Goal: Check status

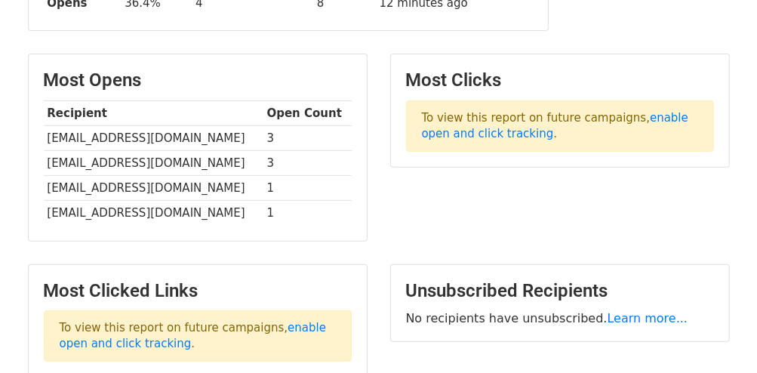
scroll to position [332, 0]
click at [646, 117] on link "enable open and click tracking" at bounding box center [555, 126] width 267 height 29
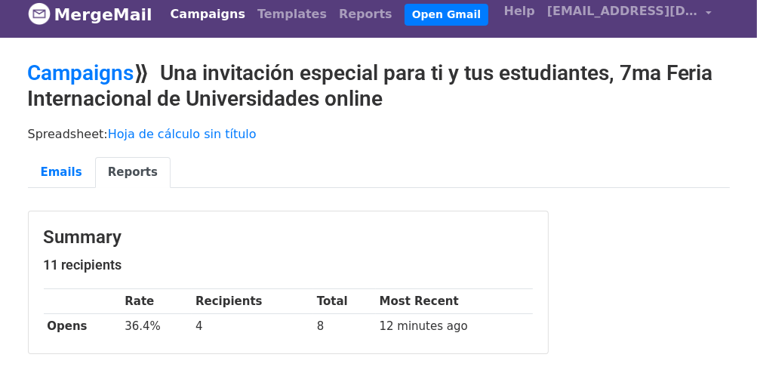
scroll to position [0, 0]
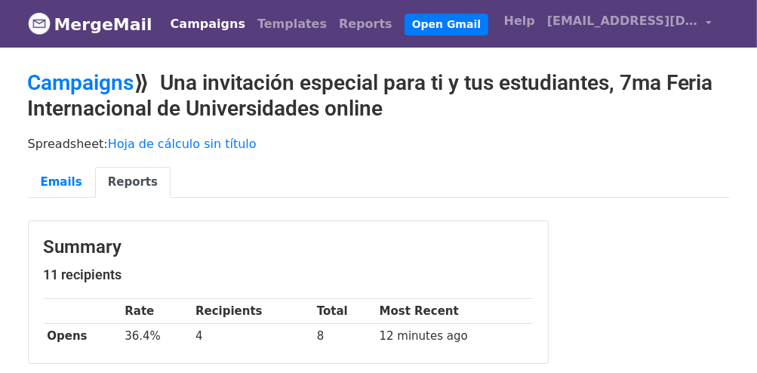
click at [133, 184] on link "Reports" at bounding box center [133, 182] width 76 height 31
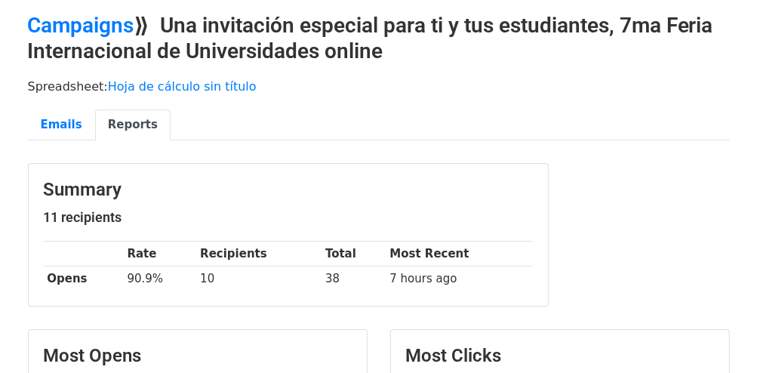
scroll to position [56, 0]
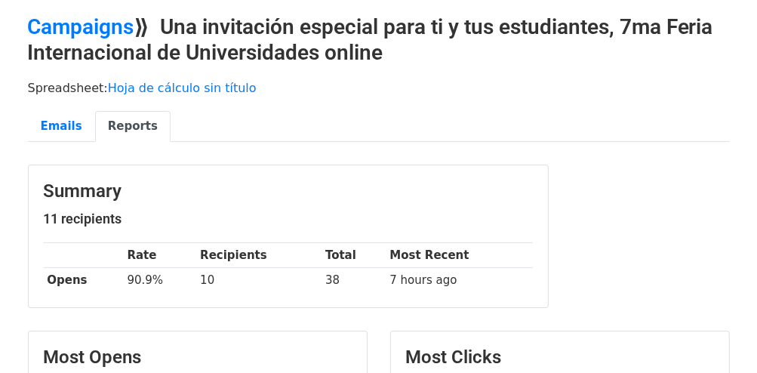
click at [125, 131] on link "Reports" at bounding box center [133, 126] width 76 height 31
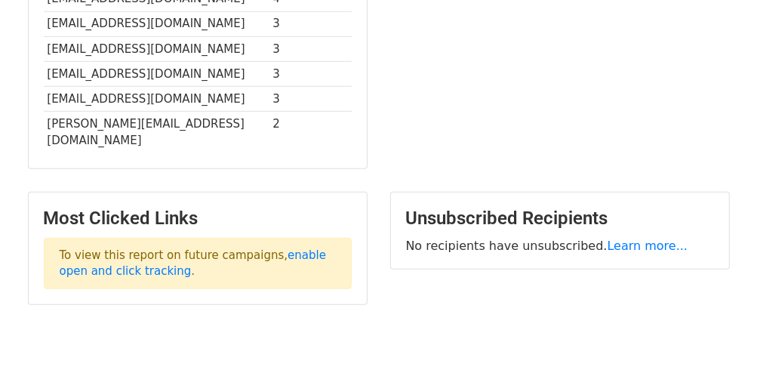
scroll to position [576, 0]
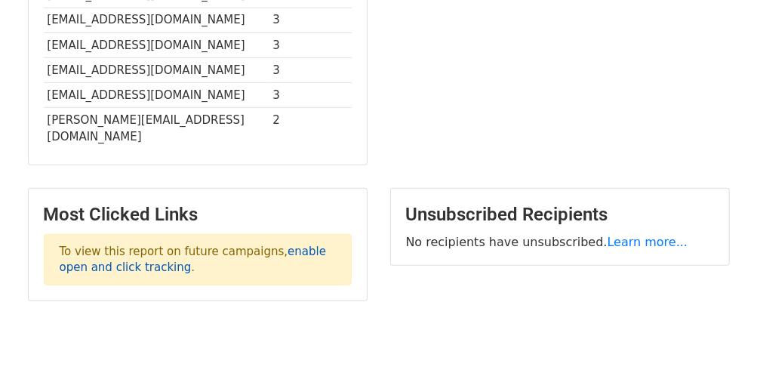
click at [317, 245] on link "enable open and click tracking" at bounding box center [193, 259] width 267 height 29
click at [273, 114] on td "2" at bounding box center [311, 129] width 82 height 42
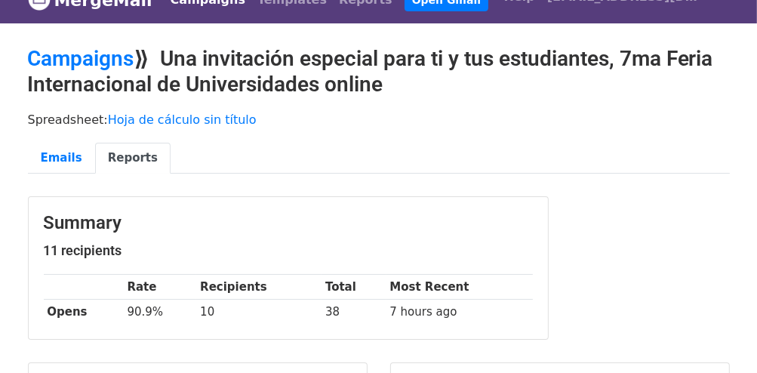
scroll to position [0, 0]
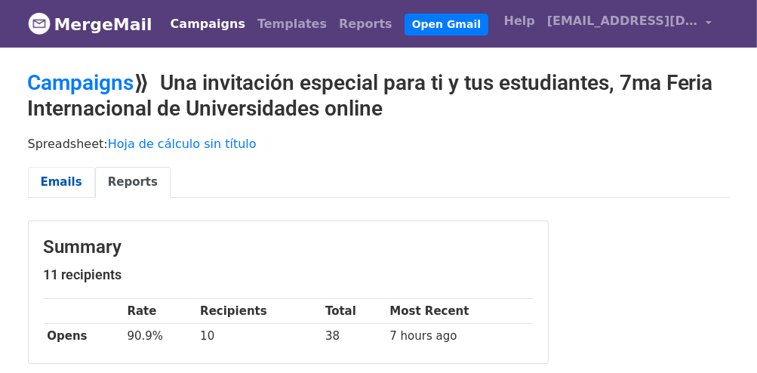
click at [60, 184] on link "Emails" at bounding box center [61, 182] width 67 height 31
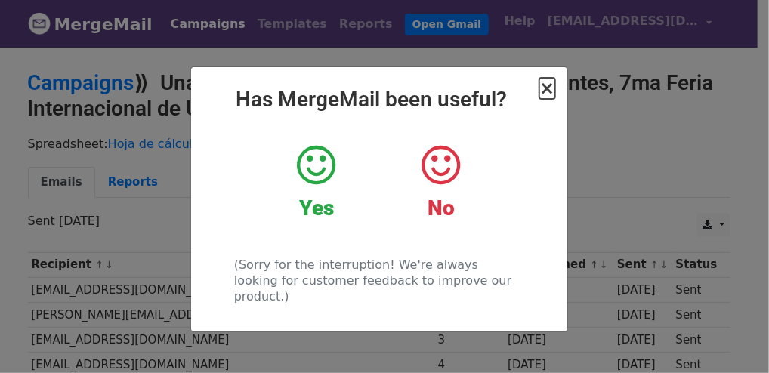
click at [546, 91] on span "×" at bounding box center [546, 88] width 15 height 21
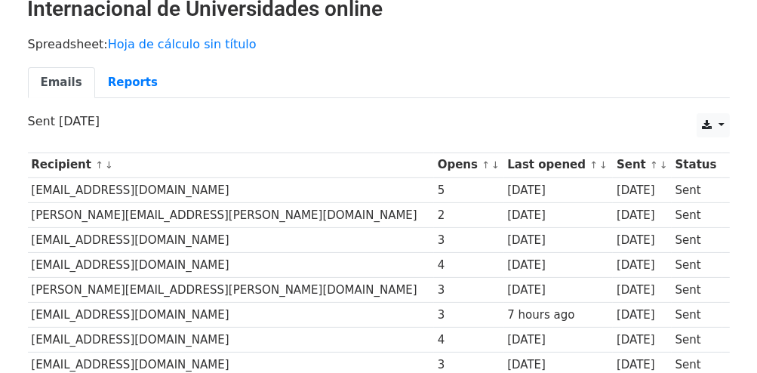
scroll to position [92, 0]
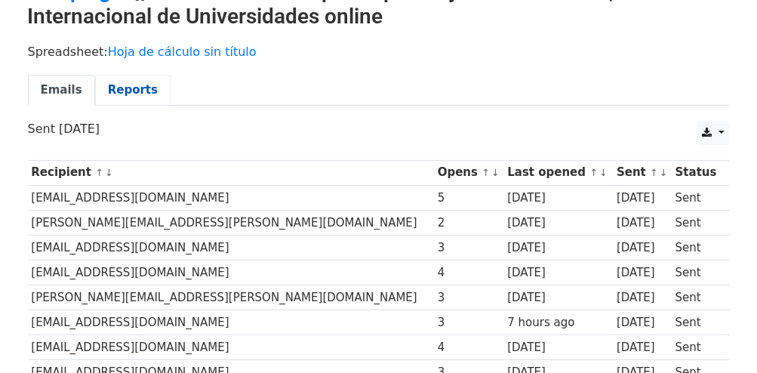
click at [136, 85] on link "Reports" at bounding box center [133, 90] width 76 height 31
